Goal: Task Accomplishment & Management: Use online tool/utility

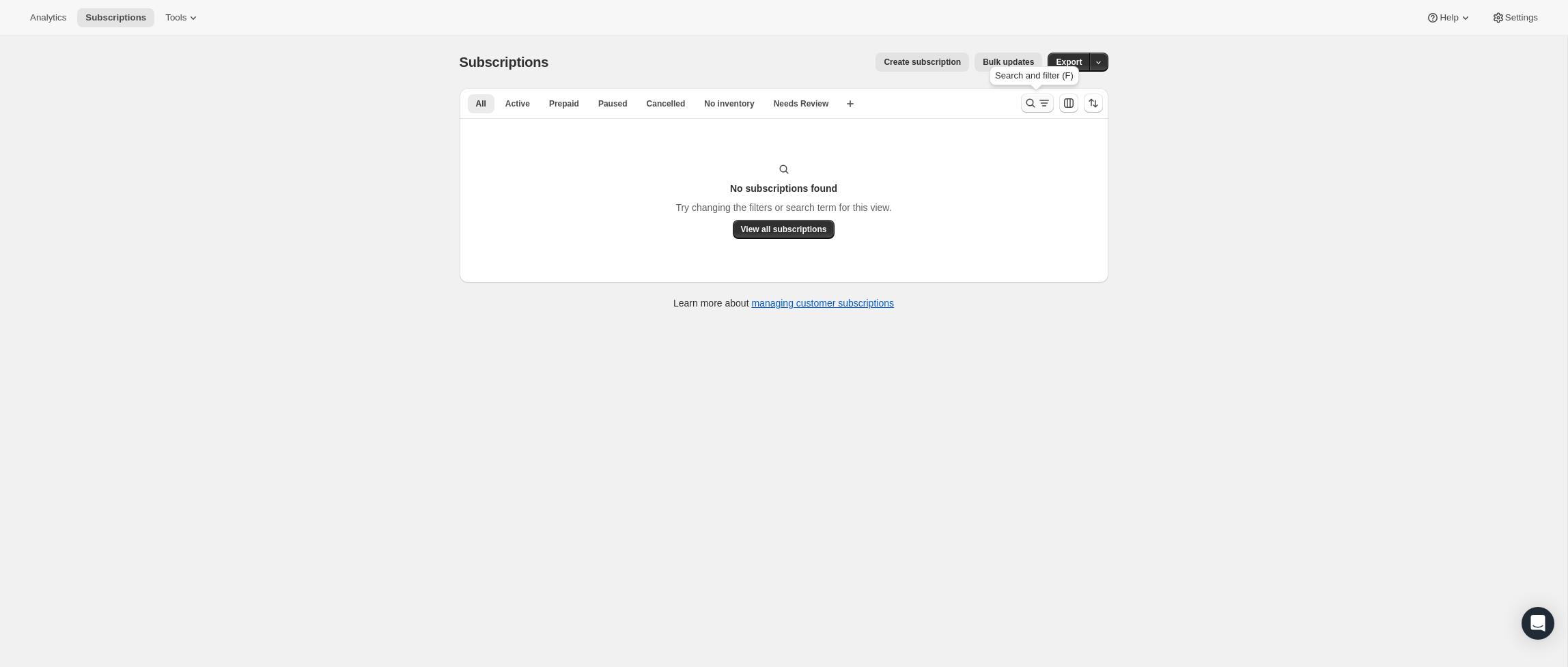
click at [1026, 103] on icon "Search and filter results" at bounding box center [1030, 103] width 9 height 9
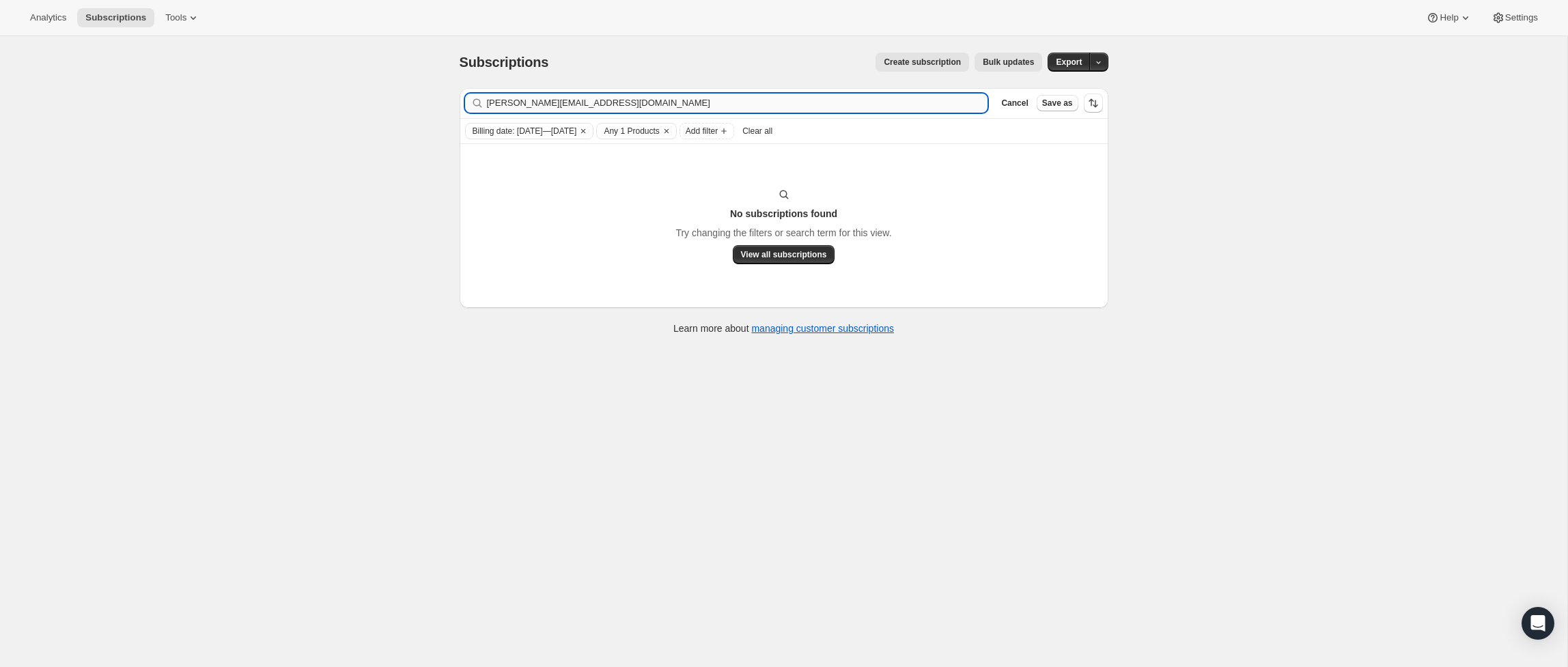
click at [880, 100] on input "khairnar.pooja@outlook.com" at bounding box center [738, 103] width 501 height 19
click at [585, 131] on icon "Clear" at bounding box center [583, 131] width 4 height 4
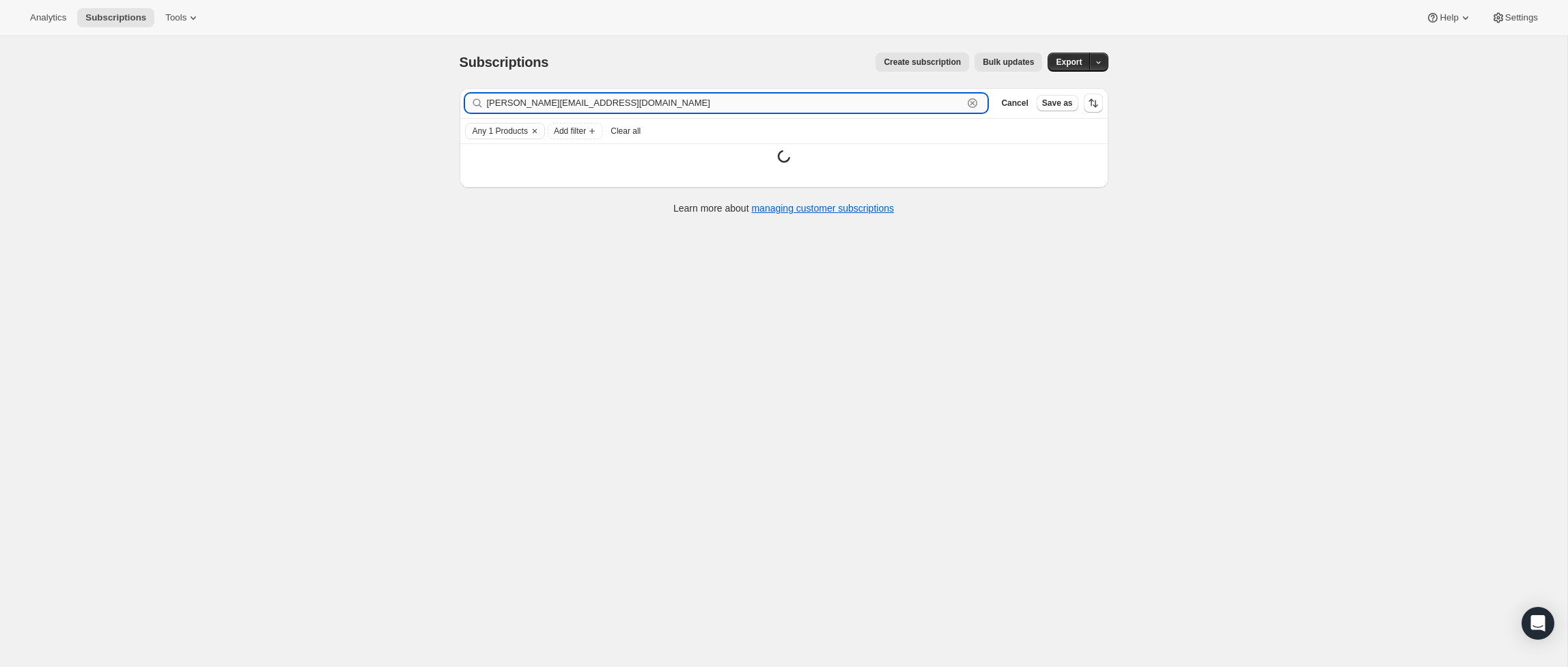
click at [675, 108] on input "khairnar.pooja@outlook.com" at bounding box center [725, 103] width 476 height 19
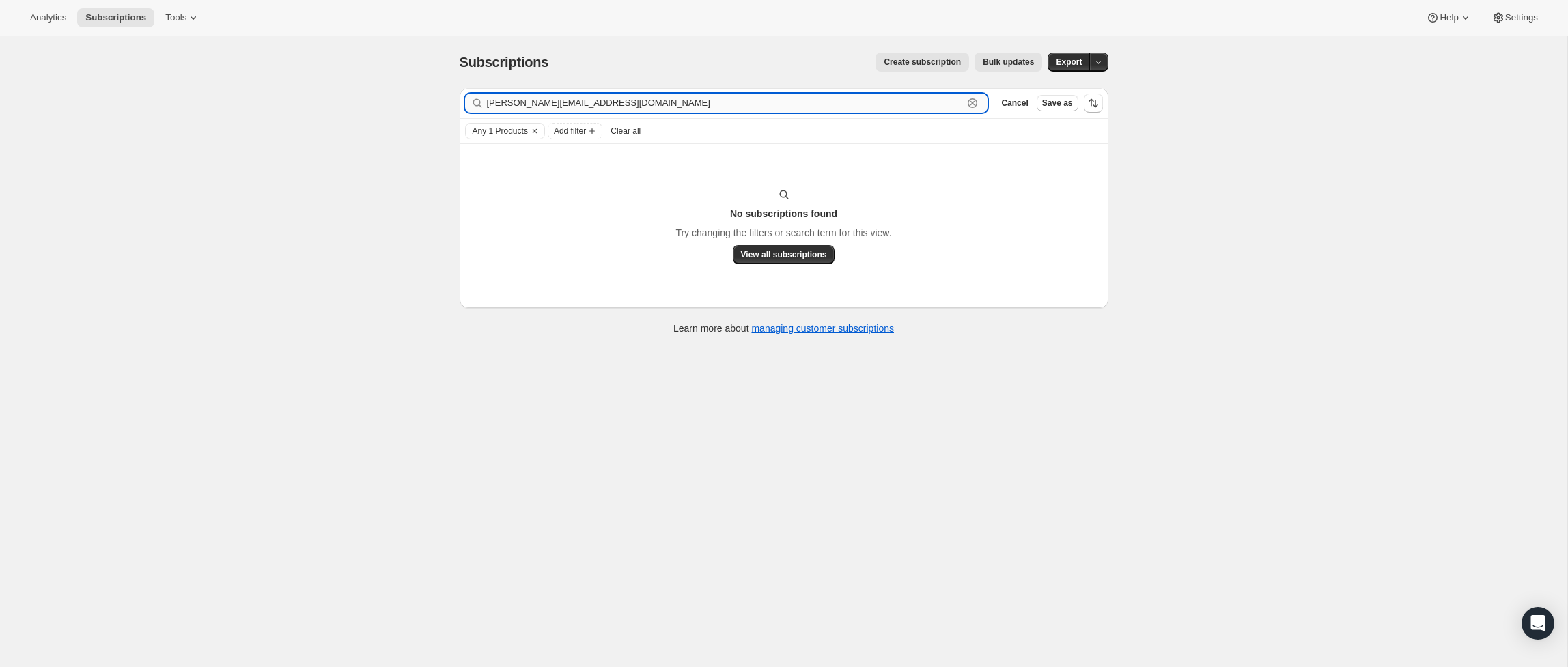
click at [693, 109] on input "khairnar.pooja@outlook.com" at bounding box center [725, 103] width 476 height 19
click at [535, 130] on icon "Clear" at bounding box center [535, 131] width 11 height 11
click at [911, 105] on input "khairnar.pooja@outlook.com" at bounding box center [725, 103] width 476 height 19
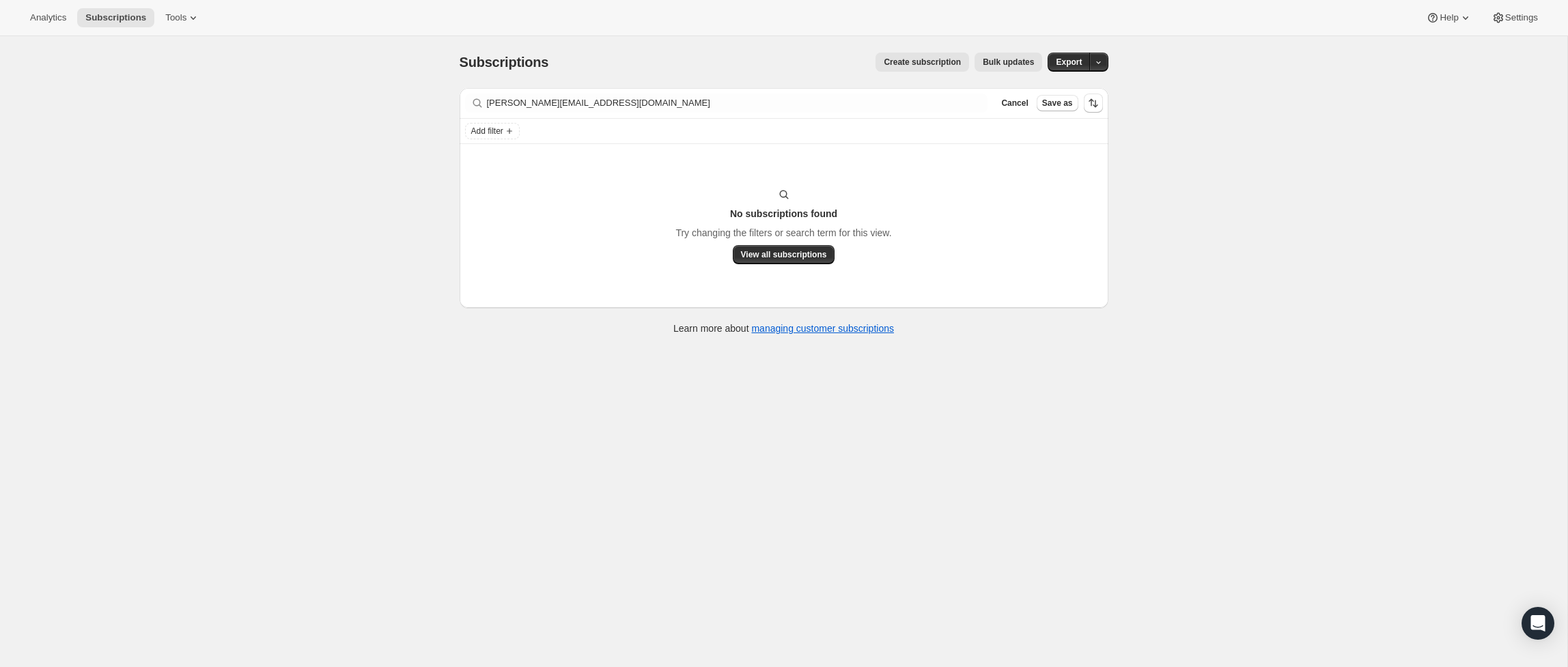
click at [738, 113] on div "Filter subscribers khairnar.pooja@outlook.com Clear Cancel Save as" at bounding box center [783, 103] width 649 height 30
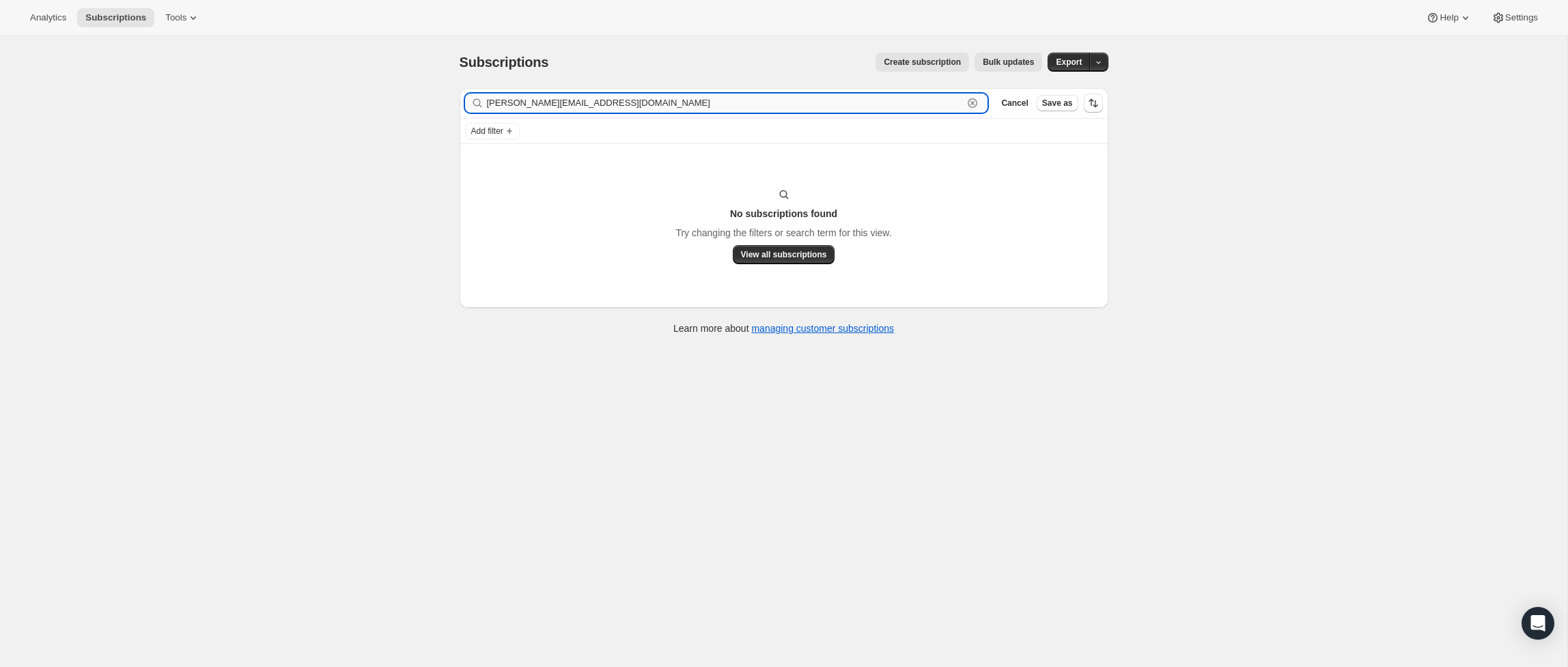
click at [695, 108] on input "khairnar.pooja@outlook.com" at bounding box center [725, 103] width 476 height 19
drag, startPoint x: 694, startPoint y: 108, endPoint x: 465, endPoint y: 101, distance: 229.1
click at [466, 102] on div "khairnar.pooja@outlook.com Clear" at bounding box center [726, 103] width 523 height 19
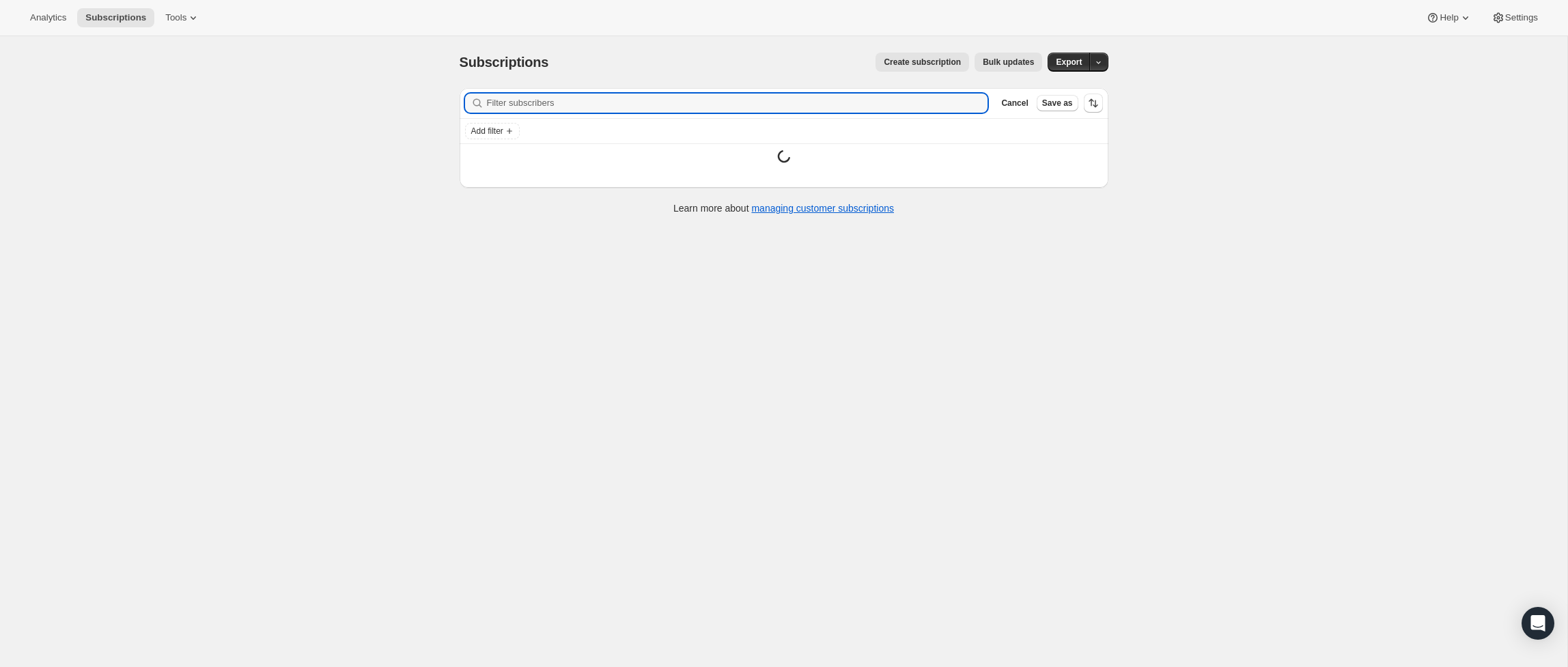
paste input "khairnar.pooja@outlook.com"
type input "khairnar.pooja@outlook.com"
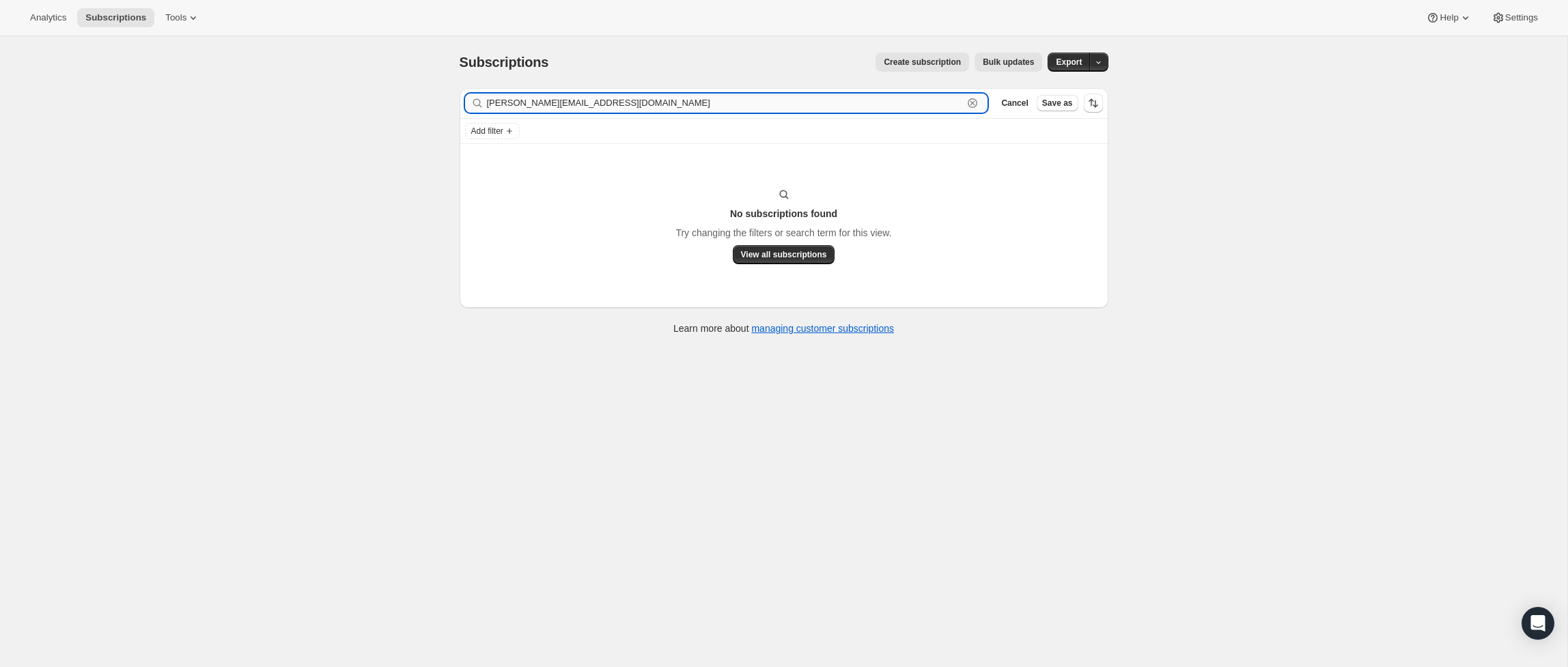
click at [889, 102] on input "khairnar.pooja@outlook.com" at bounding box center [725, 103] width 476 height 19
